Goal: Register for event/course

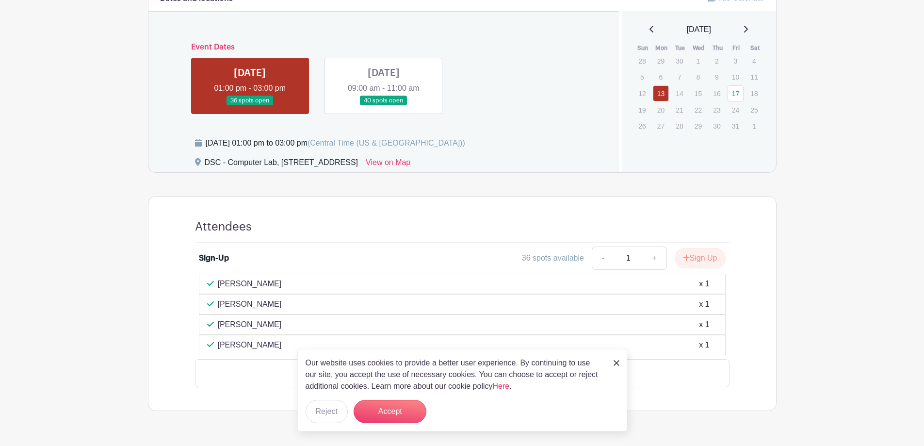
scroll to position [386, 0]
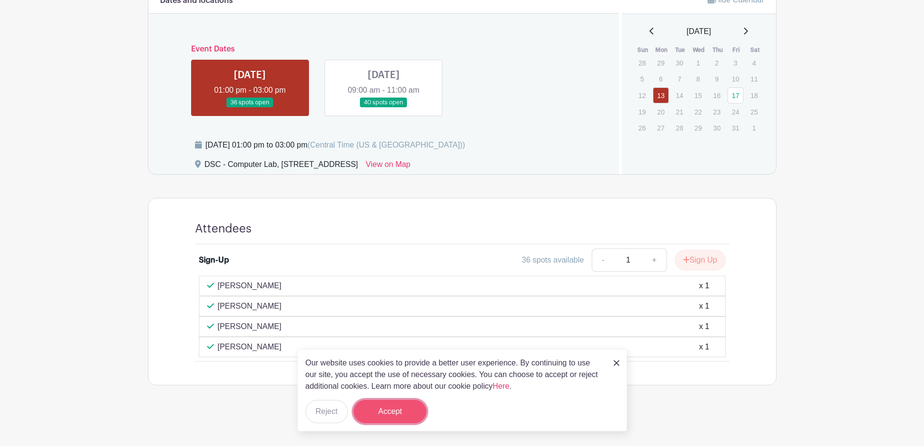
click at [409, 408] on button "Accept" at bounding box center [390, 411] width 73 height 23
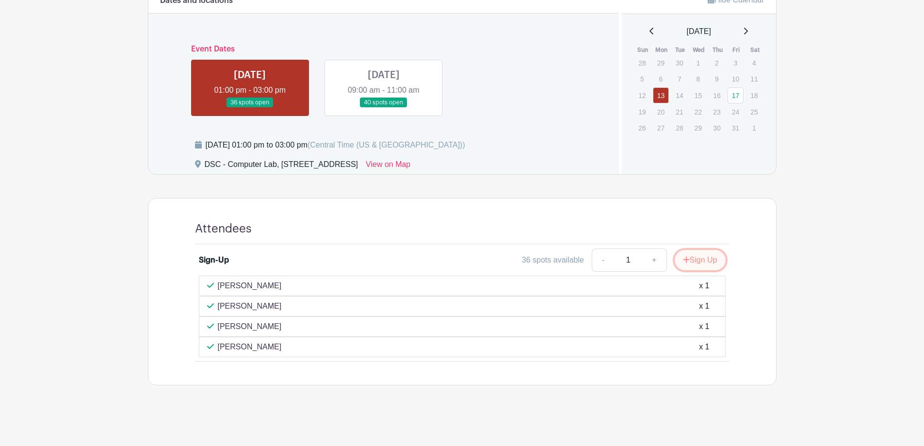
click at [693, 261] on button "Sign Up" at bounding box center [700, 260] width 51 height 20
click at [684, 259] on link "+" at bounding box center [686, 259] width 24 height 23
type input "2"
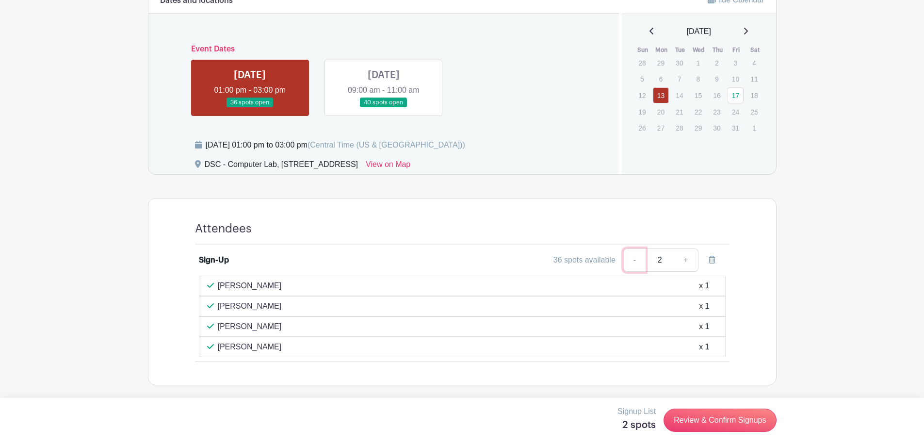
click at [637, 260] on link "-" at bounding box center [634, 259] width 22 height 23
type input "1"
click at [738, 422] on link "Review & Confirm Signups" at bounding box center [720, 420] width 113 height 23
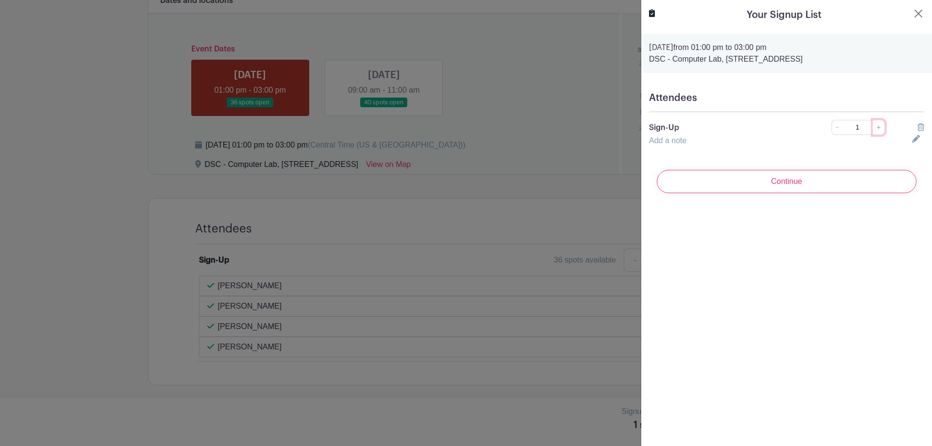
click at [873, 125] on link "+" at bounding box center [878, 127] width 12 height 15
click at [659, 140] on link "Add a note" at bounding box center [667, 140] width 37 height 8
drag, startPoint x: 831, startPoint y: 129, endPoint x: 833, endPoint y: 143, distance: 13.8
click at [831, 129] on link "-" at bounding box center [836, 127] width 11 height 15
type input "1"
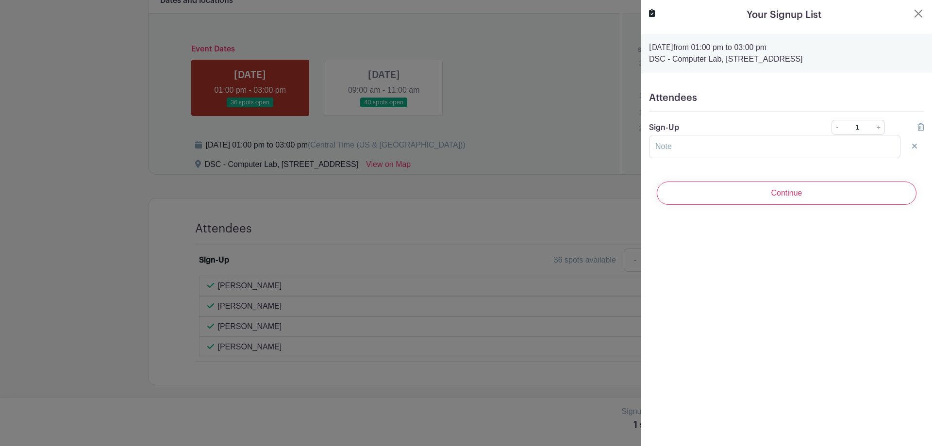
click at [818, 194] on input "Continue" at bounding box center [786, 192] width 260 height 23
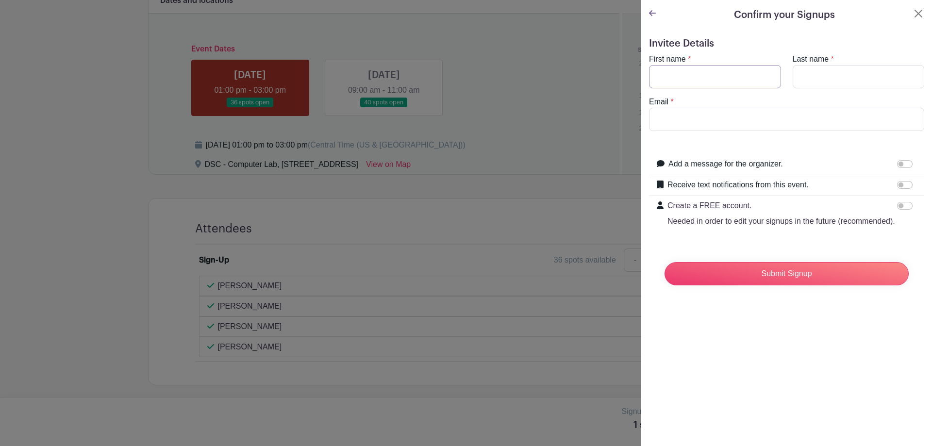
drag, startPoint x: 710, startPoint y: 73, endPoint x: 717, endPoint y: 69, distance: 7.8
click at [710, 73] on input "First name" at bounding box center [715, 76] width 132 height 23
type input "[PERSON_NAME]"
drag, startPoint x: 832, startPoint y: 73, endPoint x: 825, endPoint y: 82, distance: 11.7
click at [832, 73] on input "Last name" at bounding box center [858, 76] width 132 height 23
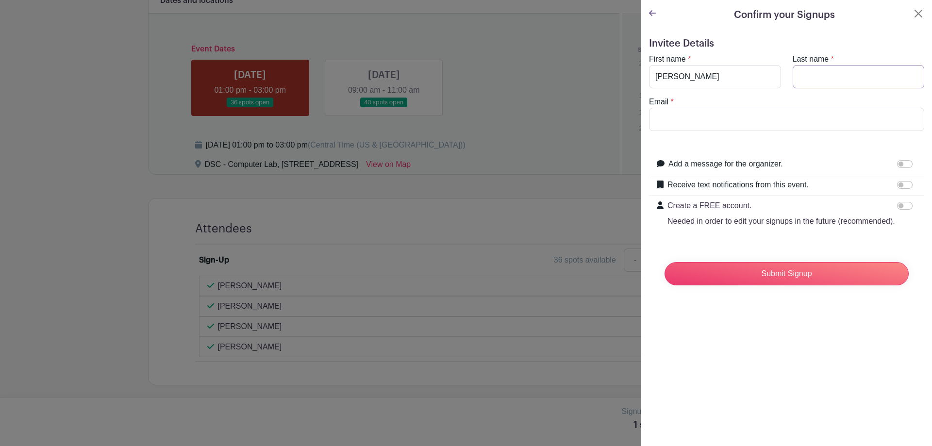
type input "[PERSON_NAME]"
click at [737, 119] on input "Email" at bounding box center [786, 119] width 275 height 23
type input "[EMAIL_ADDRESS][DOMAIN_NAME]"
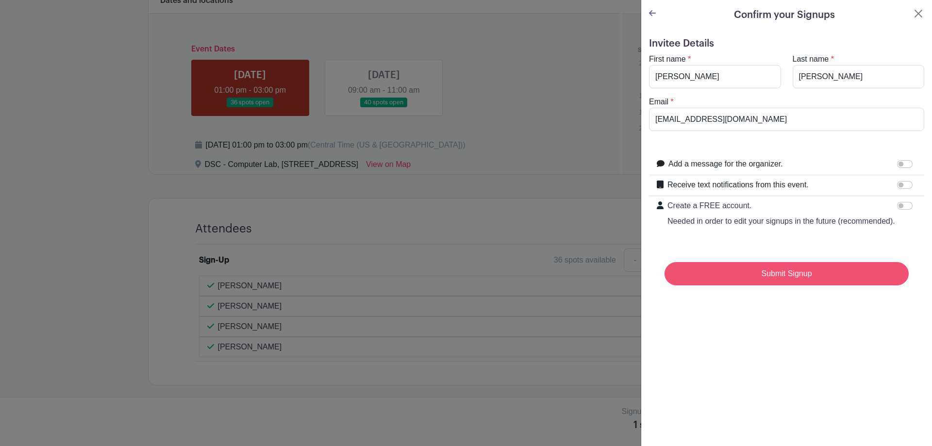
click at [794, 285] on input "Submit Signup" at bounding box center [786, 273] width 244 height 23
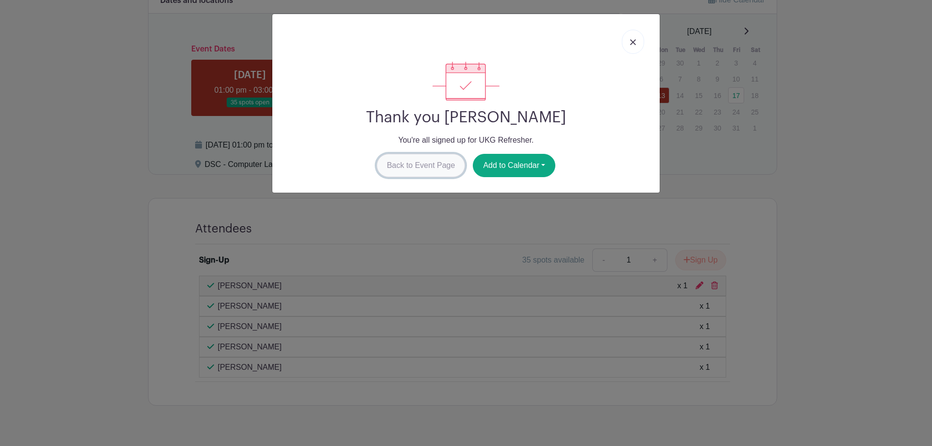
click at [429, 160] on link "Back to Event Page" at bounding box center [420, 165] width 89 height 23
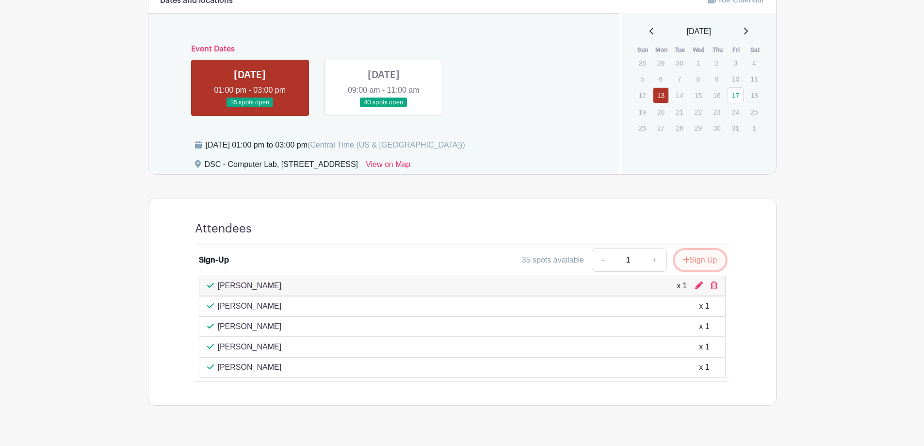
click at [710, 256] on button "Sign Up" at bounding box center [700, 260] width 51 height 20
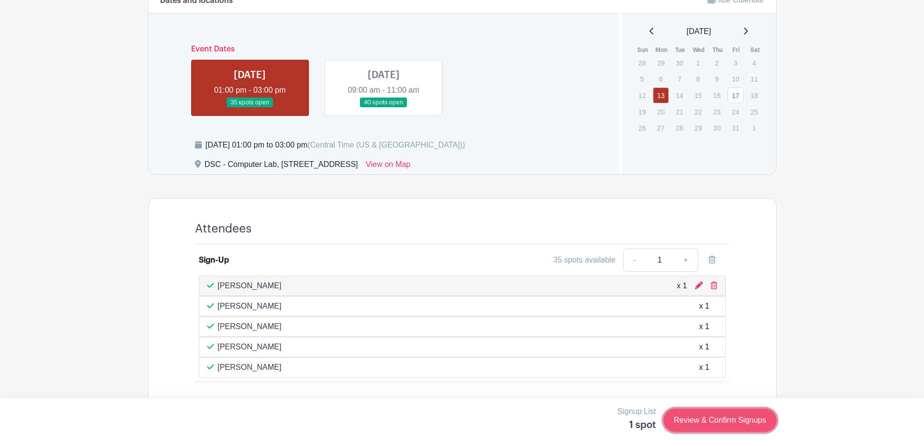
click at [743, 425] on link "Review & Confirm Signups" at bounding box center [720, 420] width 113 height 23
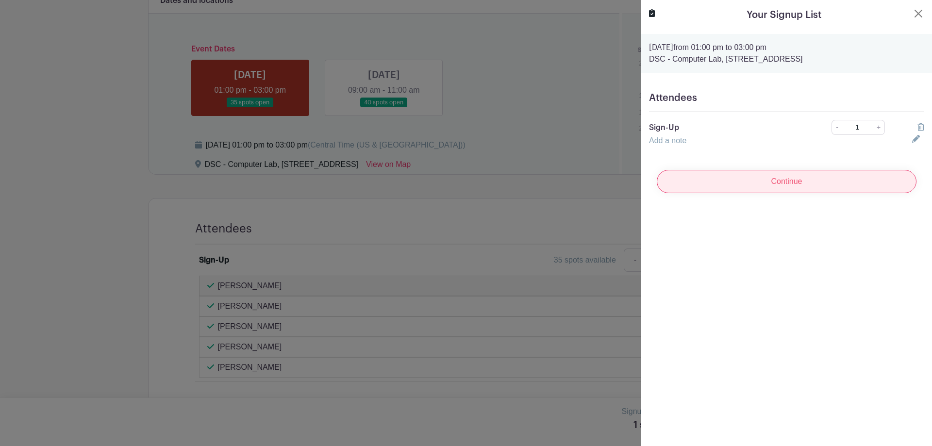
click at [737, 178] on input "Continue" at bounding box center [786, 181] width 260 height 23
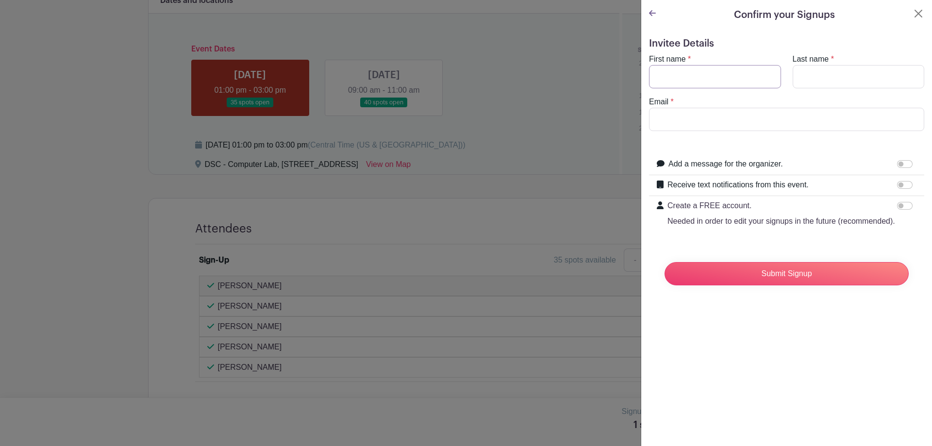
drag, startPoint x: 675, startPoint y: 76, endPoint x: 674, endPoint y: 98, distance: 22.3
click at [675, 76] on input "First name" at bounding box center [715, 76] width 132 height 23
type input "Ben"
click at [834, 72] on input "Last name" at bounding box center [858, 76] width 132 height 23
type input "Torrance"
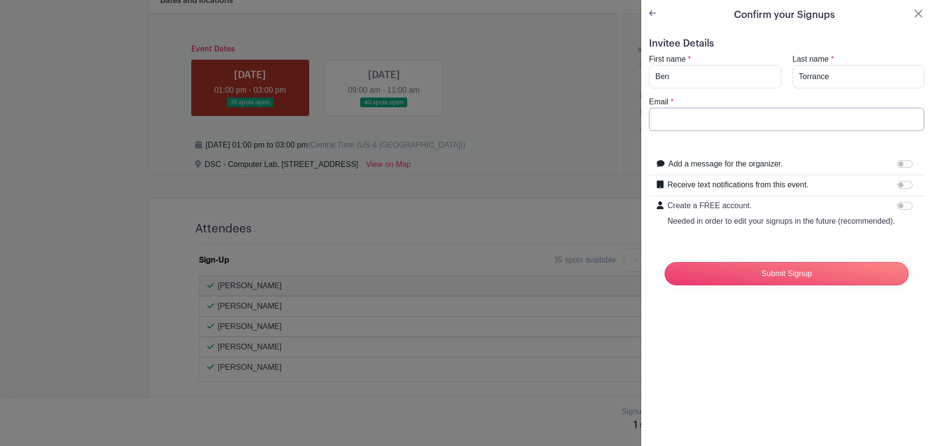
click at [751, 125] on input "Email" at bounding box center [786, 119] width 275 height 23
type input "[EMAIL_ADDRESS][DOMAIN_NAME]"
click at [760, 285] on input "Submit Signup" at bounding box center [786, 273] width 244 height 23
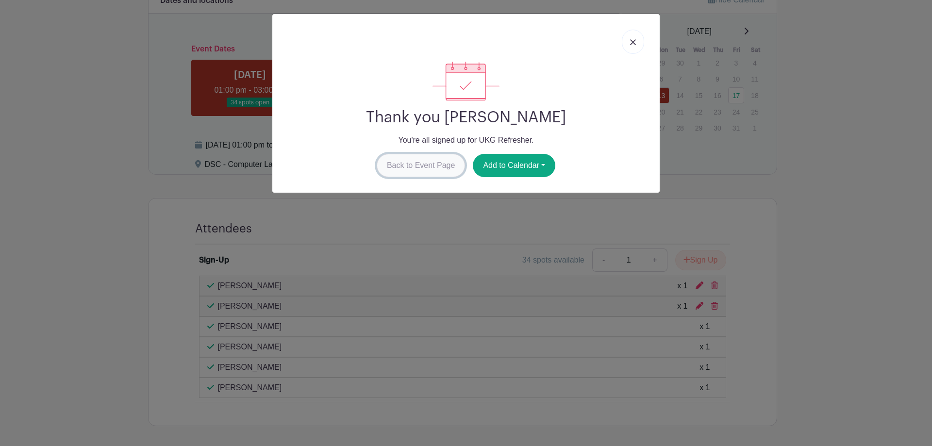
click at [408, 171] on link "Back to Event Page" at bounding box center [420, 165] width 89 height 23
